Goal: Task Accomplishment & Management: Use online tool/utility

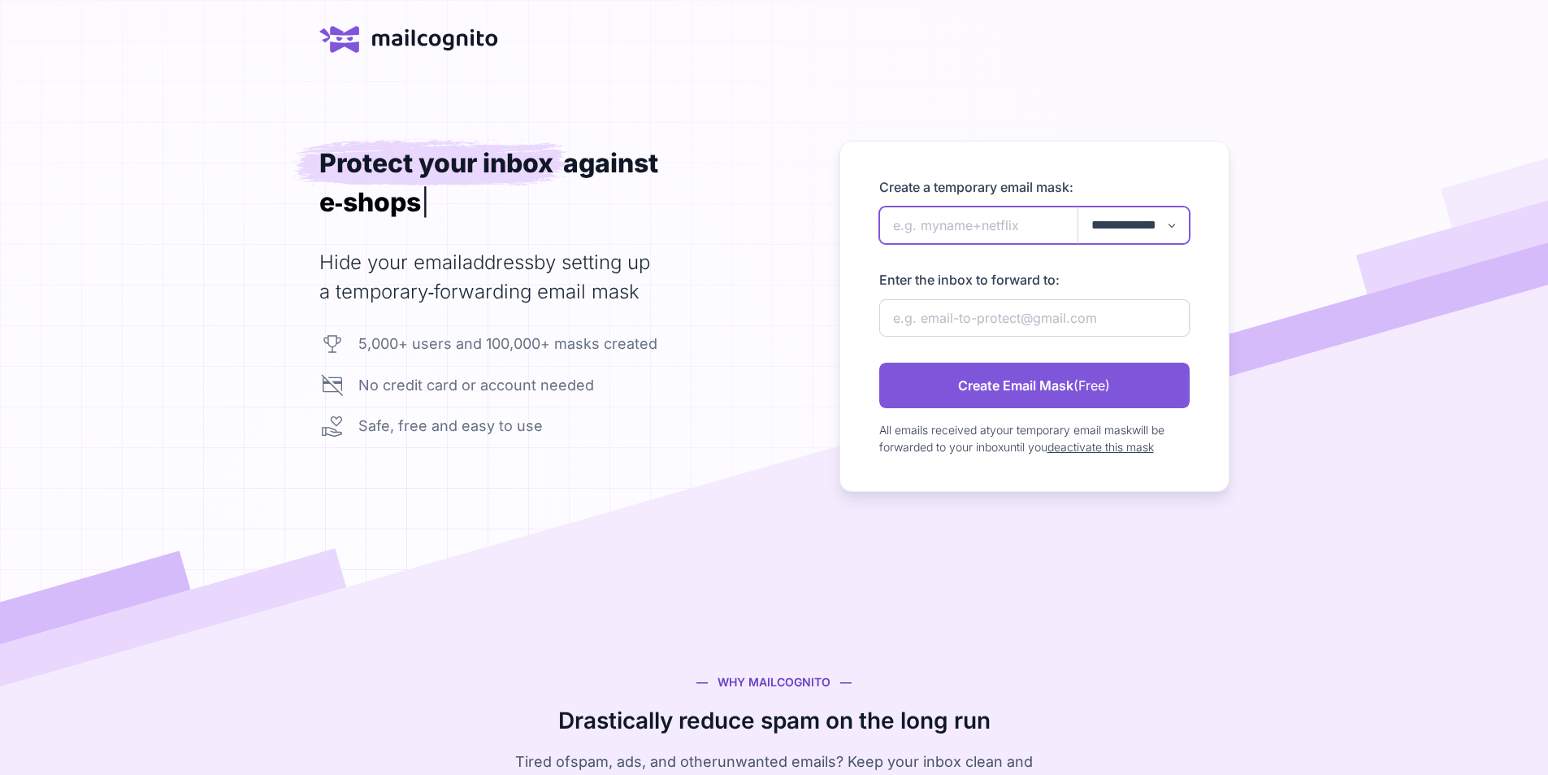
click at [914, 244] on input "newAlias" at bounding box center [1034, 224] width 311 height 37
type input "pejuang381"
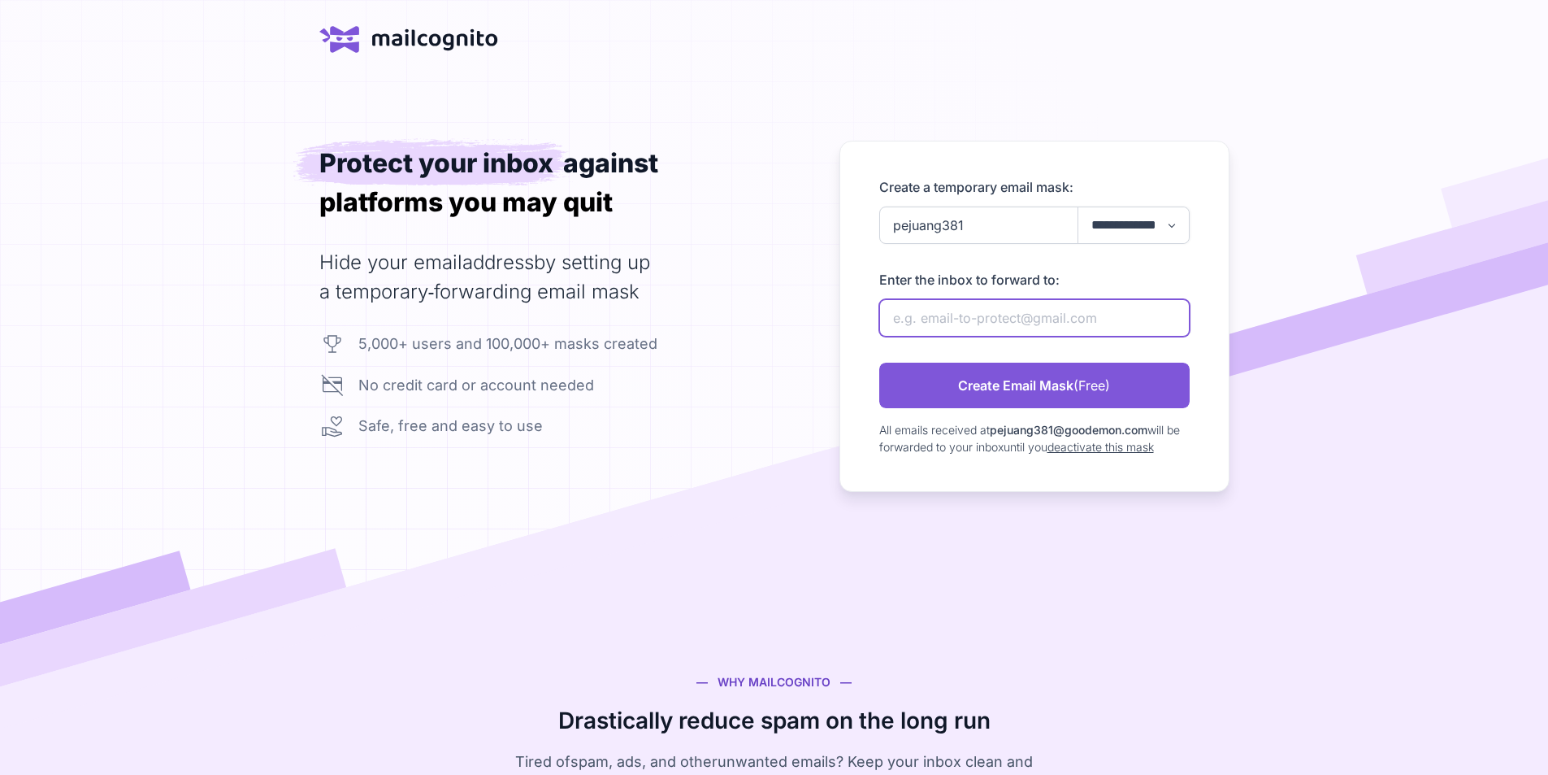
click at [988, 337] on input "newAlias" at bounding box center [1034, 317] width 311 height 37
type input "[EMAIL_ADDRESS][DOMAIN_NAME]"
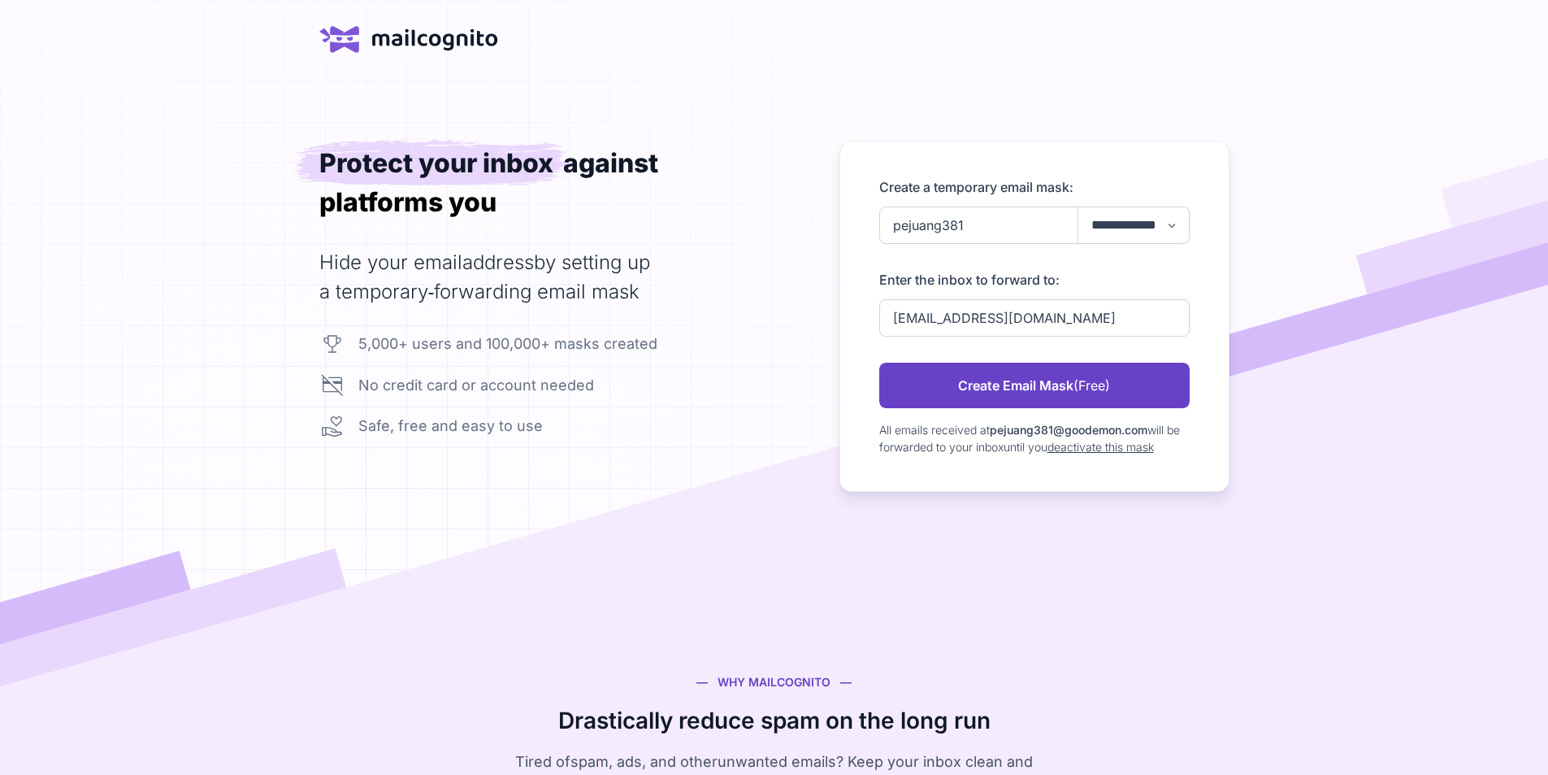
click at [1049, 408] on link "Create Email Mask (Free)" at bounding box center [1034, 386] width 311 height 46
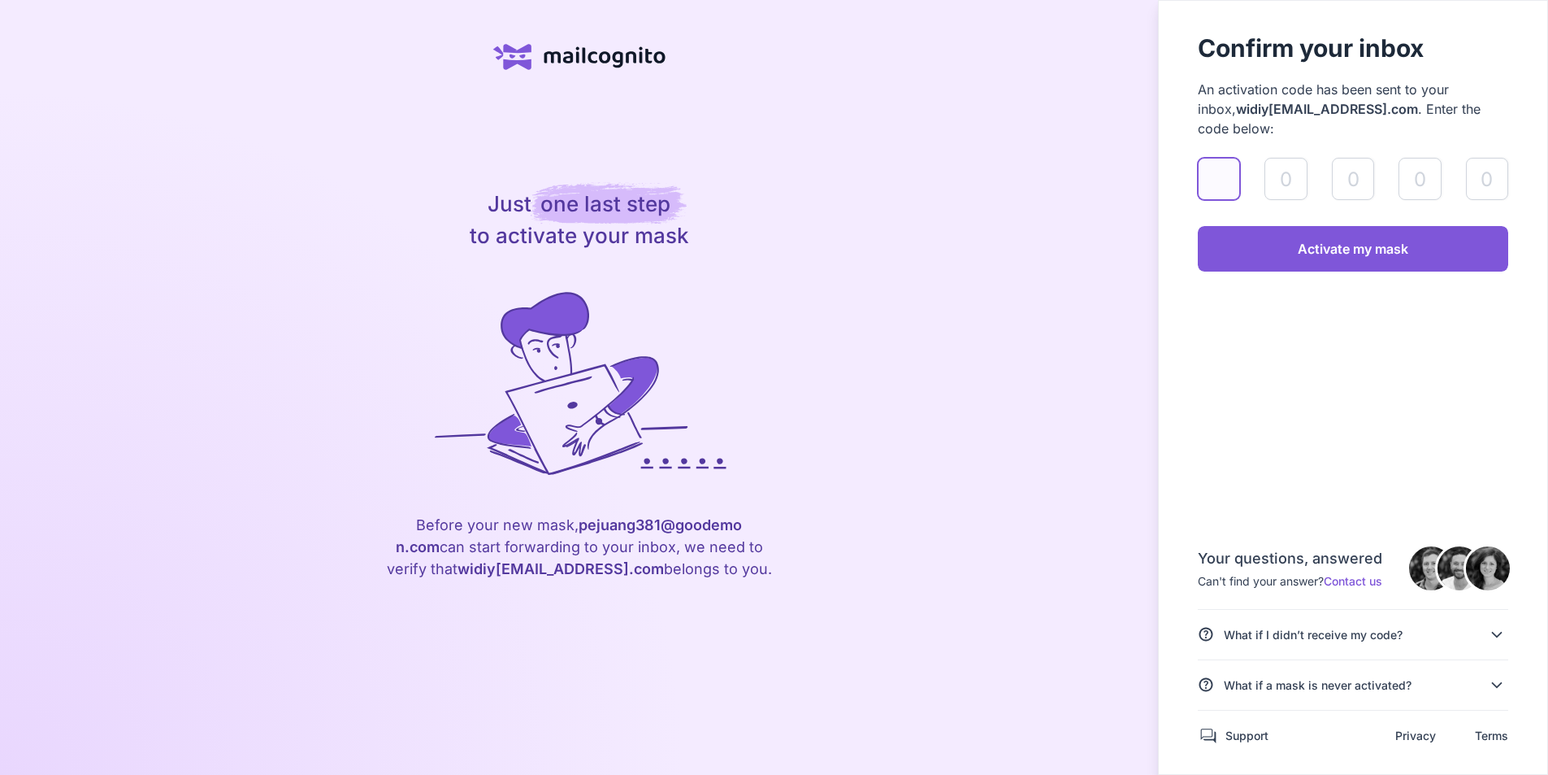
click at [1198, 200] on input "validateAlias" at bounding box center [1219, 179] width 42 height 42
paste input "7"
type input "7"
type input "0"
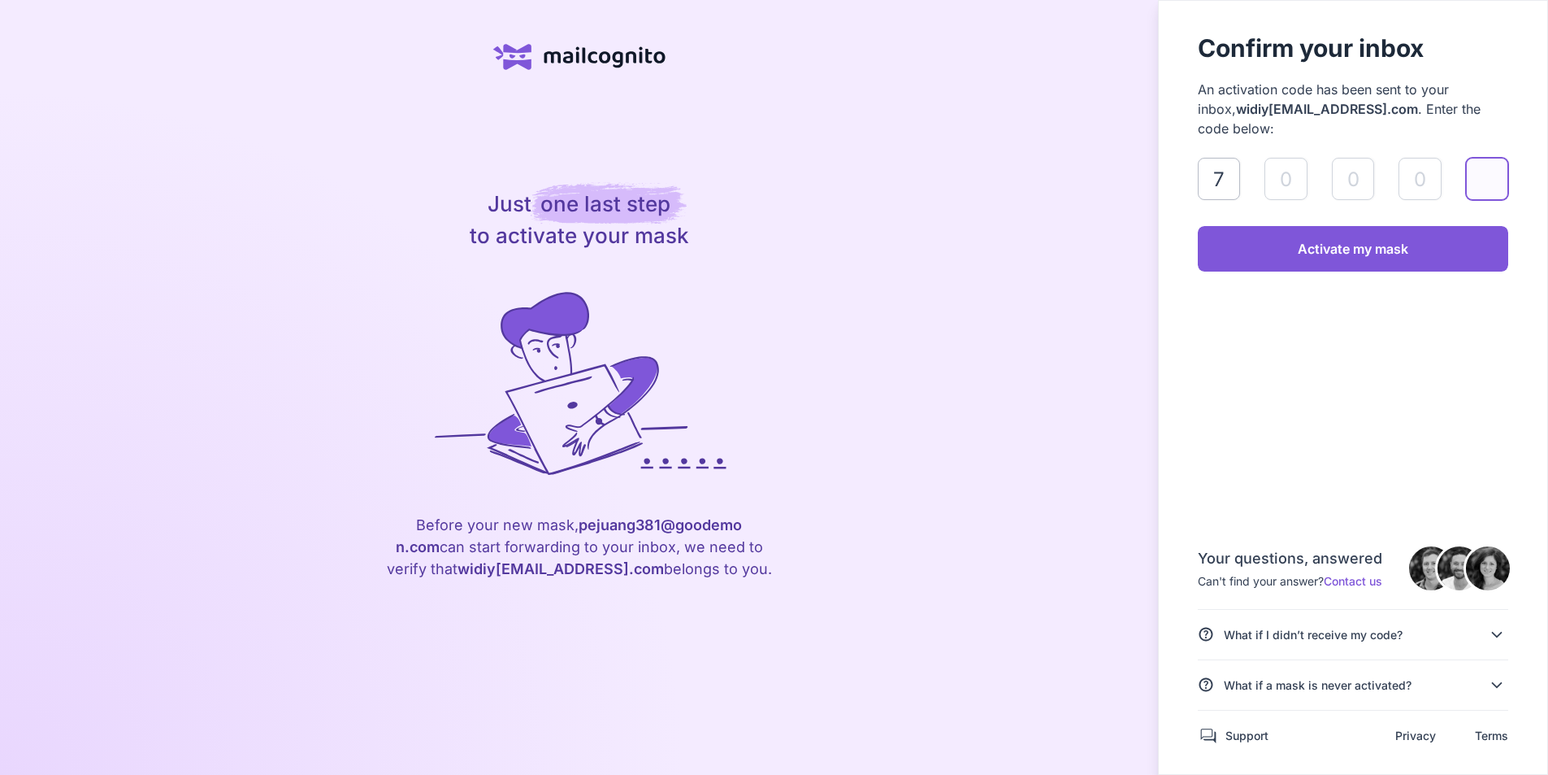
type input "6"
type input "9"
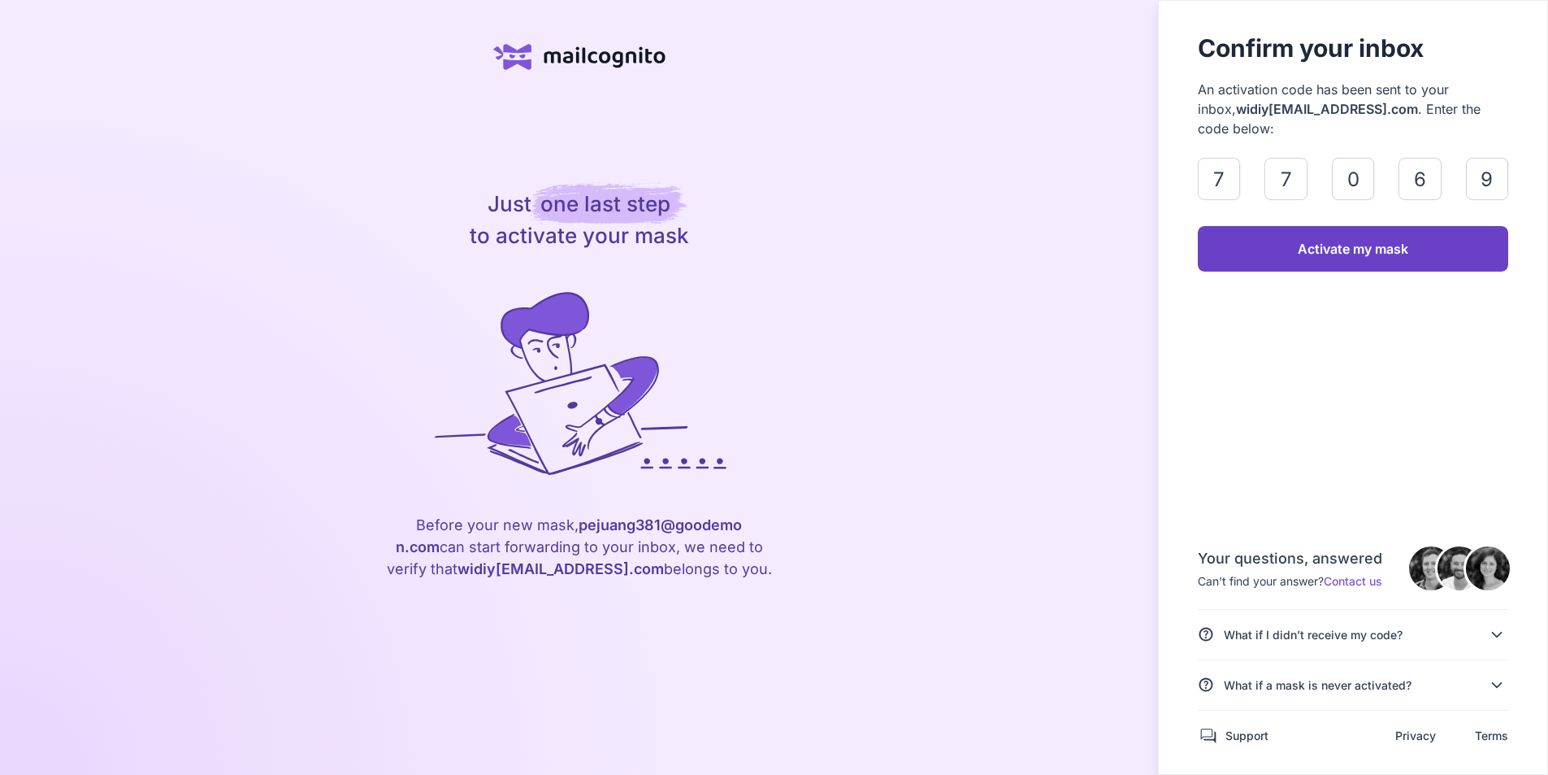
click at [1360, 271] on link "Activate my mask" at bounding box center [1353, 249] width 311 height 46
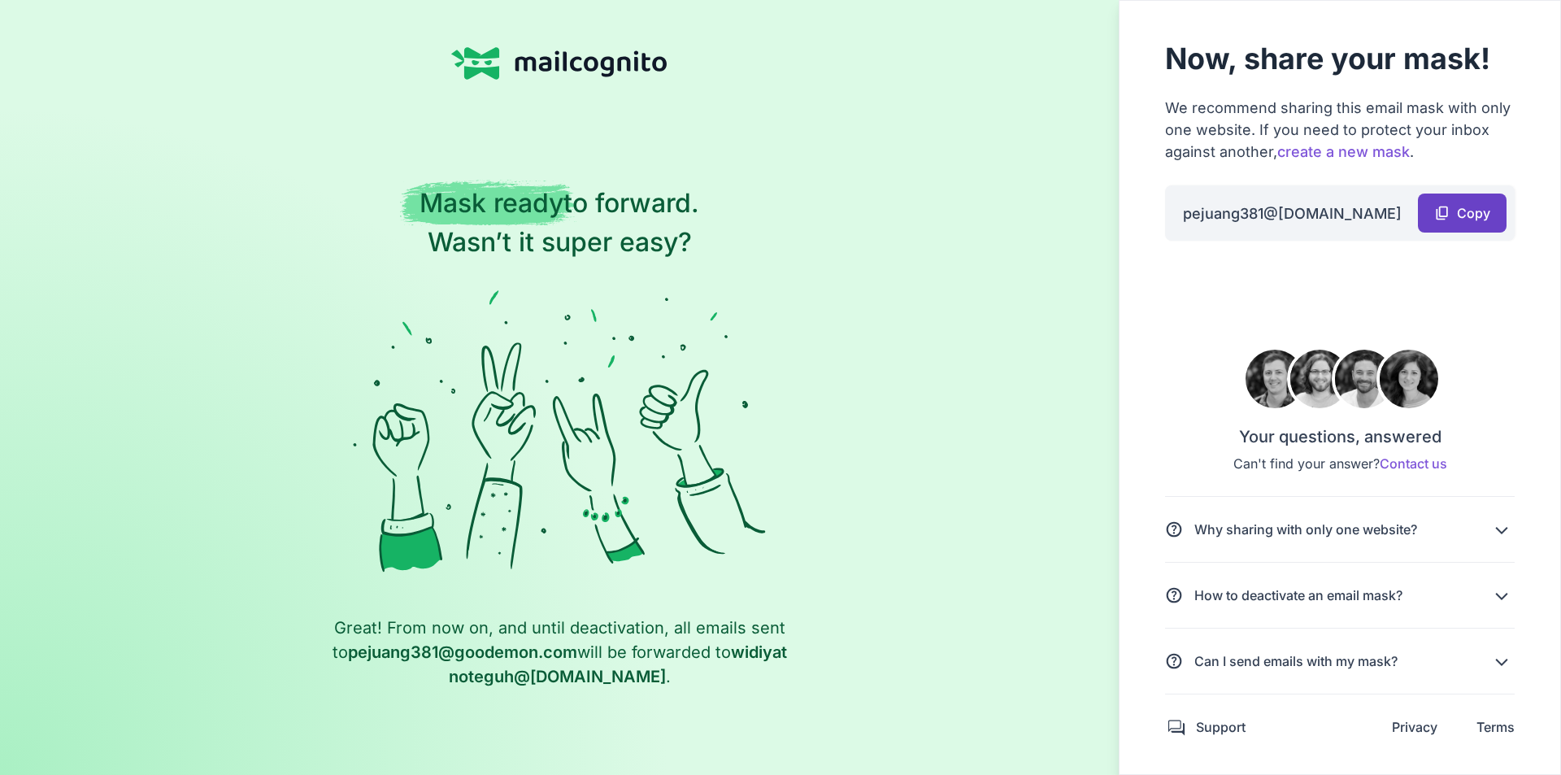
click at [1477, 211] on span "Copy" at bounding box center [1473, 212] width 33 height 11
